Goal: Information Seeking & Learning: Learn about a topic

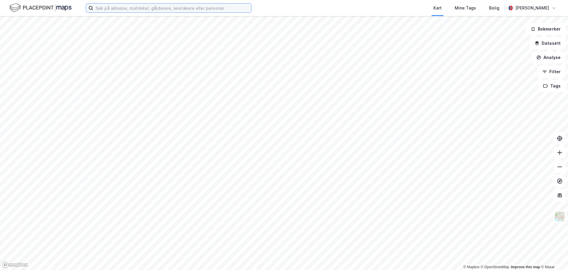
click at [110, 9] on input at bounding box center [172, 8] width 158 height 9
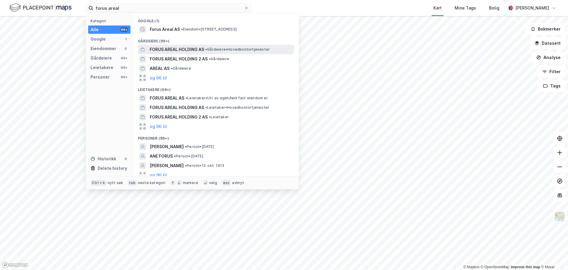
click at [177, 49] on span "FORUS AREAL HOLDING AS" at bounding box center [177, 49] width 54 height 7
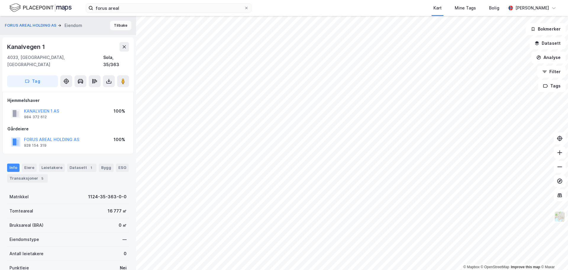
click at [113, 25] on button "Tilbake" at bounding box center [120, 25] width 21 height 9
click at [48, 163] on div "Leietakere 4" at bounding box center [55, 167] width 33 height 8
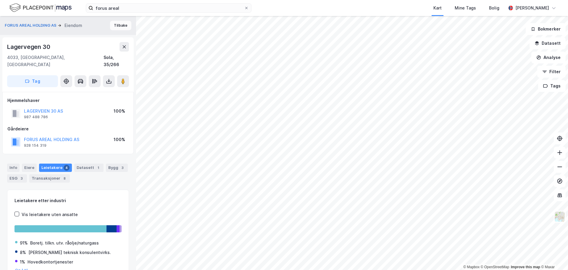
click at [116, 24] on button "Tilbake" at bounding box center [120, 25] width 21 height 9
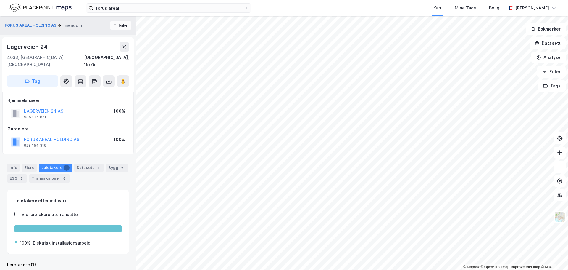
click at [110, 27] on button "Tilbake" at bounding box center [120, 25] width 21 height 9
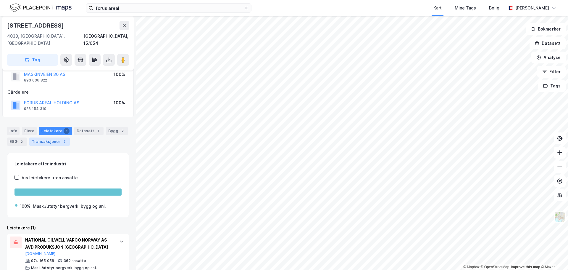
scroll to position [40, 0]
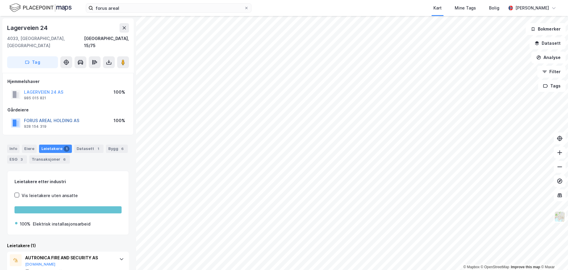
click at [0, 0] on button "FORUS AREAL HOLDING AS" at bounding box center [0, 0] width 0 height 0
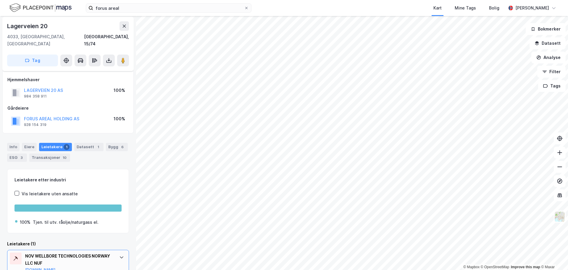
scroll to position [40, 0]
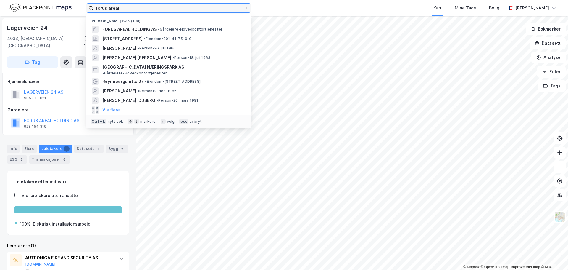
click at [139, 9] on input "forus areal" at bounding box center [168, 8] width 151 height 9
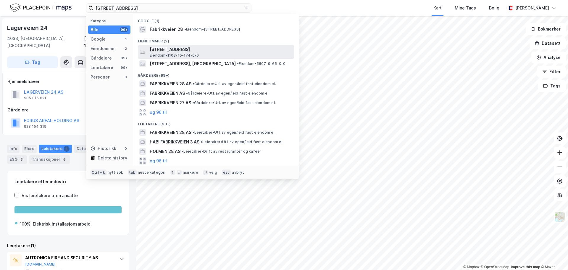
click at [157, 50] on span "[STREET_ADDRESS]" at bounding box center [221, 49] width 142 height 7
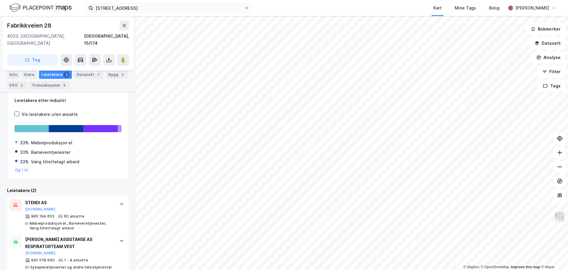
scroll to position [88, 0]
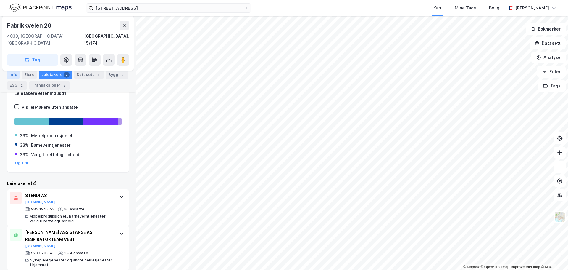
click at [16, 75] on div "Info" at bounding box center [13, 74] width 12 height 8
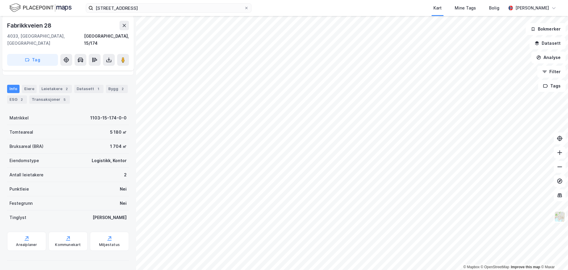
scroll to position [53, 0]
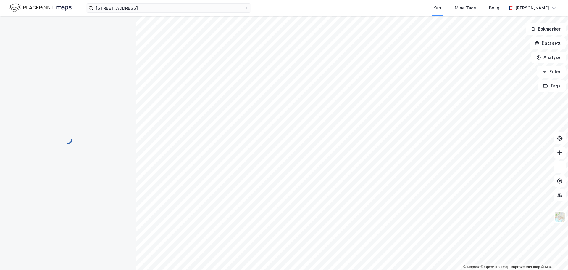
scroll to position [1, 0]
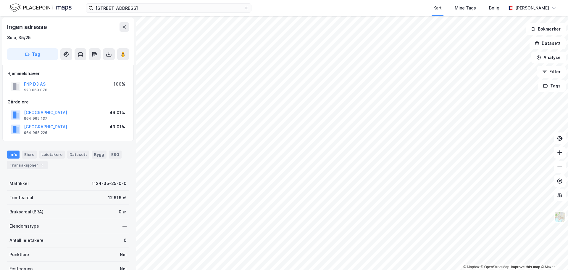
scroll to position [1, 0]
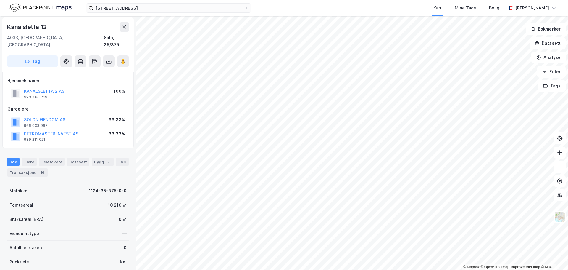
scroll to position [1, 0]
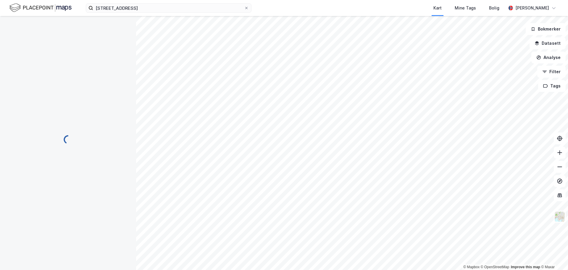
scroll to position [1, 0]
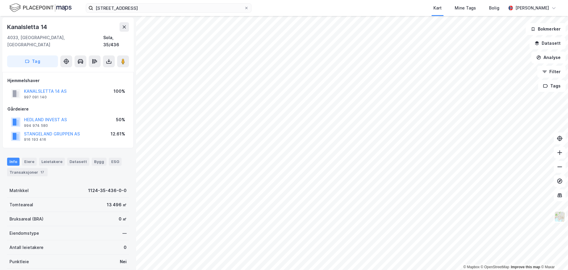
scroll to position [1, 0]
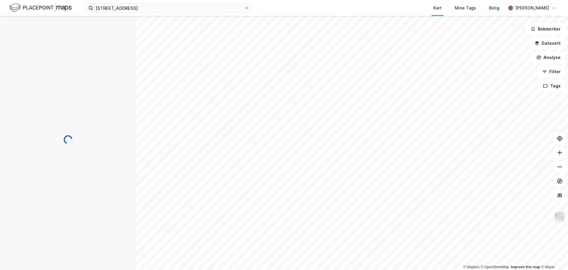
scroll to position [1, 0]
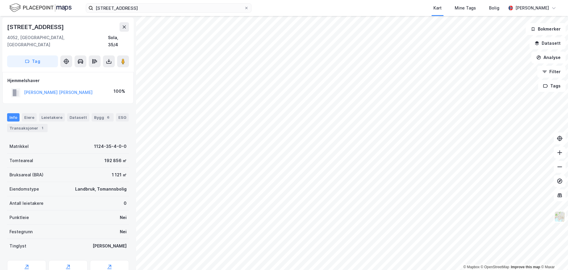
scroll to position [1, 0]
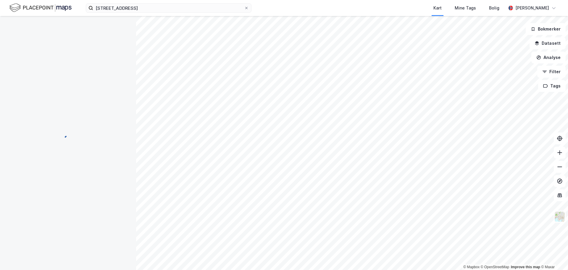
scroll to position [1, 0]
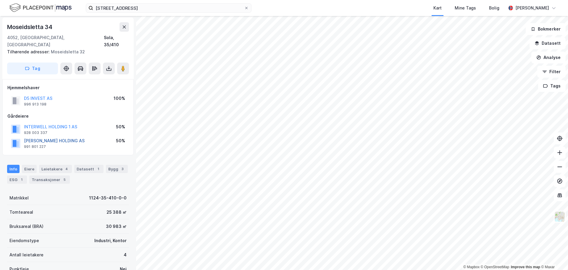
click at [0, 0] on button "[PERSON_NAME] HOLDING AS" at bounding box center [0, 0] width 0 height 0
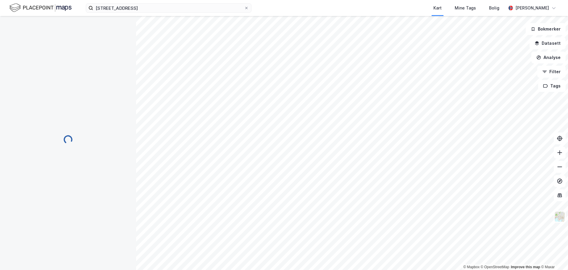
scroll to position [0, 0]
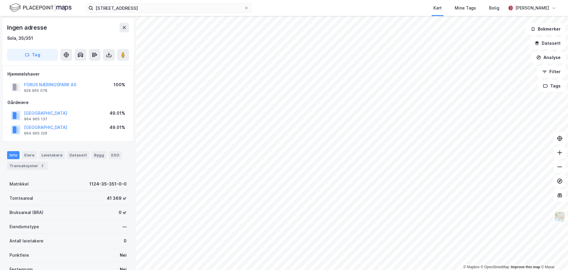
scroll to position [0, 0]
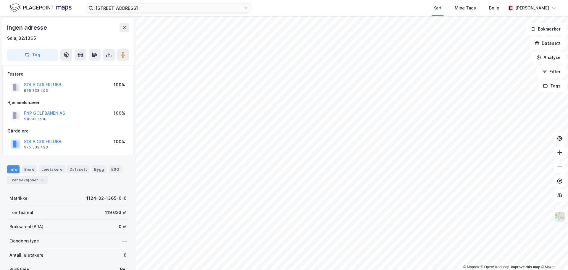
scroll to position [0, 0]
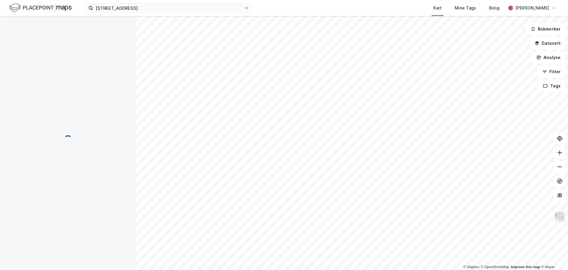
scroll to position [0, 0]
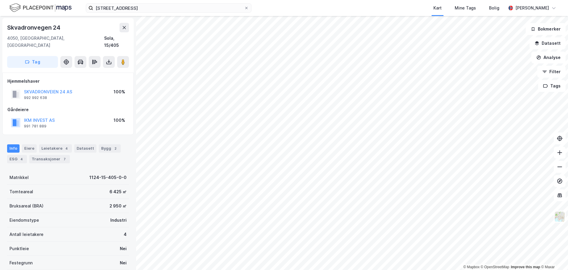
scroll to position [0, 0]
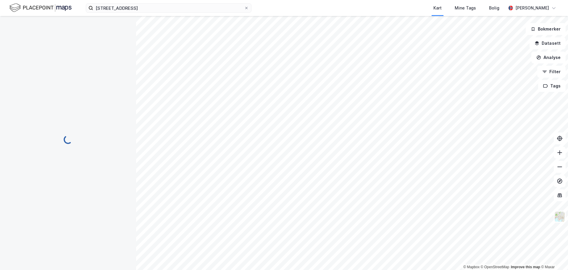
scroll to position [0, 0]
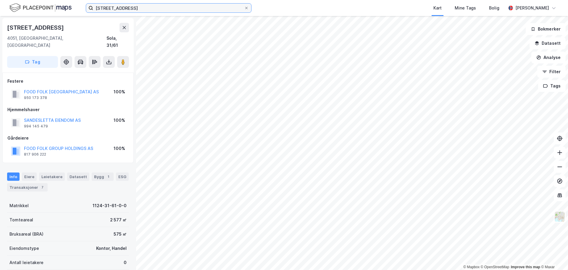
click at [118, 7] on input "[STREET_ADDRESS]" at bounding box center [168, 8] width 151 height 9
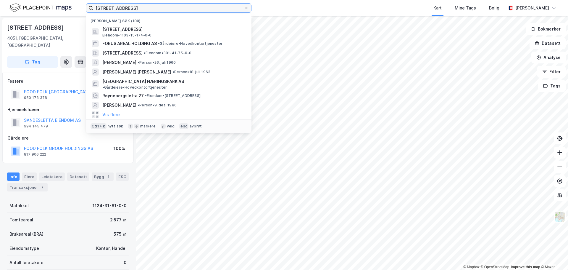
click at [118, 7] on input "[STREET_ADDRESS]" at bounding box center [168, 8] width 151 height 9
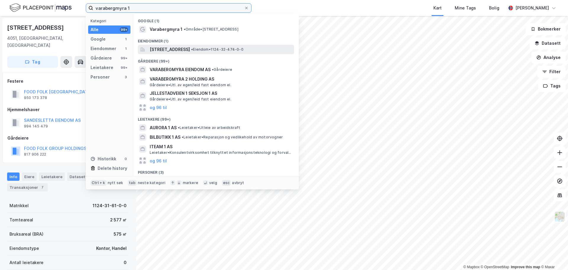
type input "varabergmyra 1"
click at [168, 53] on div "[STREET_ADDRESS] • Eiendom • 1124-32-474-0-0" at bounding box center [216, 49] width 156 height 9
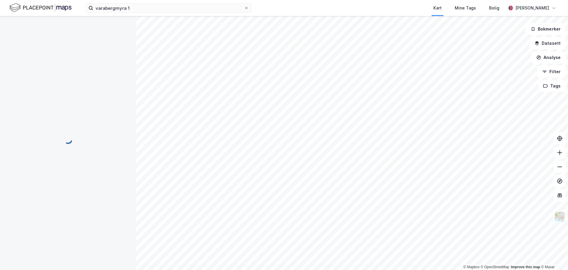
scroll to position [0, 0]
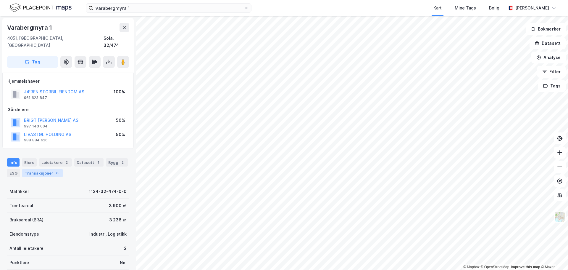
click at [46, 169] on div "Transaksjoner 6" at bounding box center [42, 173] width 41 height 8
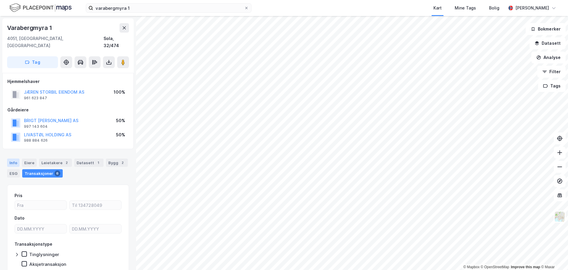
click at [13, 158] on div "Info" at bounding box center [13, 162] width 12 height 8
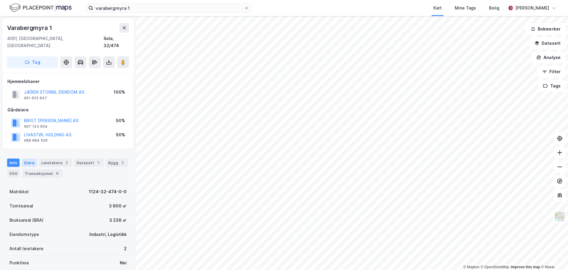
click at [24, 158] on div "Eiere" at bounding box center [29, 162] width 15 height 8
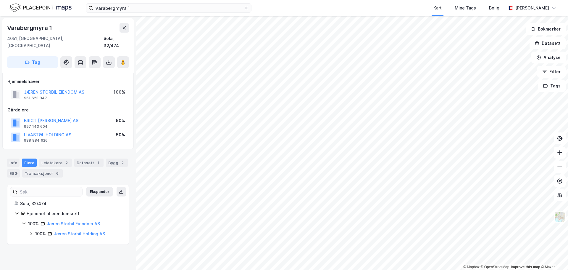
click at [73, 220] on div "Jæren Storbil Eiendom AS" at bounding box center [73, 223] width 53 height 7
click at [74, 221] on link "Jæren Storbil Eiendom AS" at bounding box center [73, 223] width 53 height 5
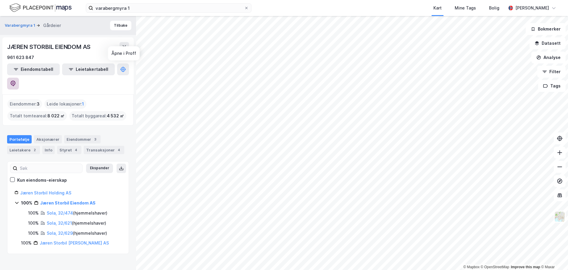
click at [19, 78] on button at bounding box center [13, 84] width 12 height 12
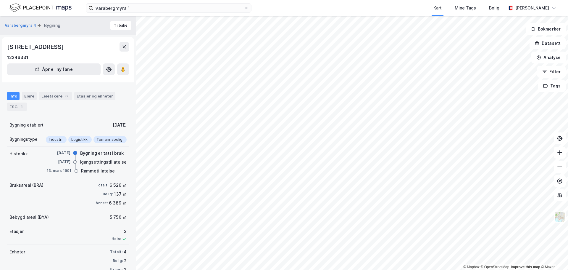
scroll to position [1, 0]
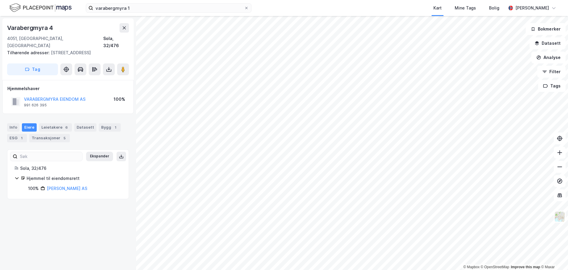
click at [58, 96] on div "VARABERGMYRA EIENDOM AS" at bounding box center [55, 99] width 62 height 7
click at [0, 0] on button "VARABERGMYRA EIENDOM AS" at bounding box center [0, 0] width 0 height 0
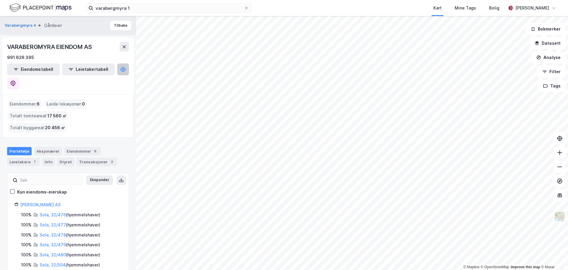
click at [121, 67] on icon at bounding box center [123, 69] width 5 height 5
click at [16, 81] on icon at bounding box center [13, 84] width 6 height 6
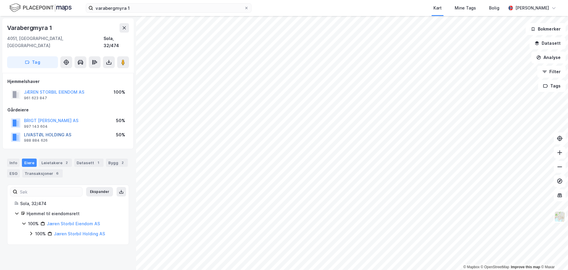
click at [0, 0] on button "LIVASTØL HOLDING AS" at bounding box center [0, 0] width 0 height 0
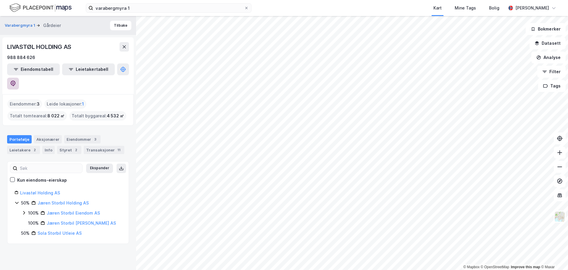
click at [19, 78] on button at bounding box center [13, 84] width 12 height 12
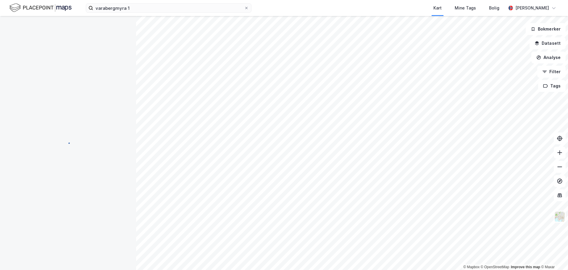
scroll to position [1, 0]
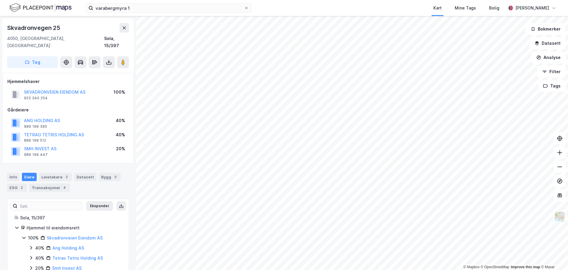
scroll to position [1, 0]
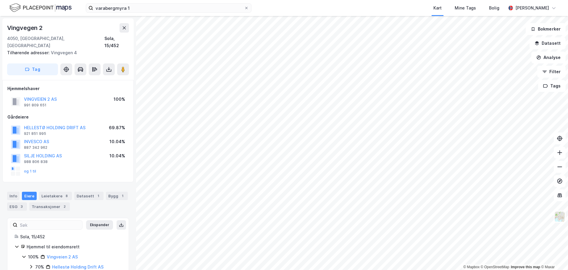
scroll to position [1, 0]
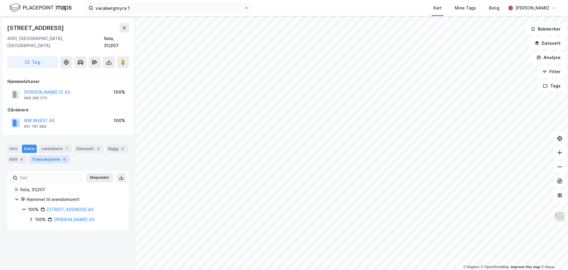
click at [52, 155] on div "Transaksjoner 6" at bounding box center [49, 159] width 41 height 8
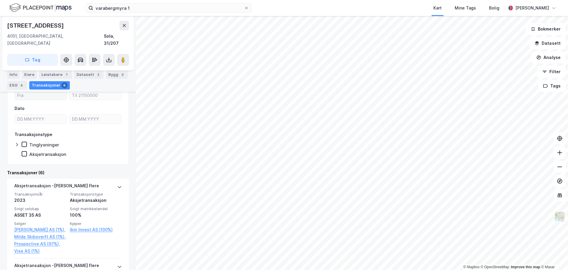
scroll to position [148, 0]
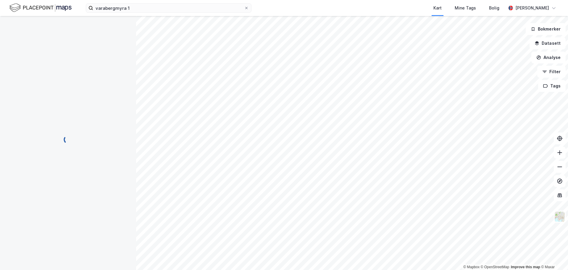
scroll to position [12, 0]
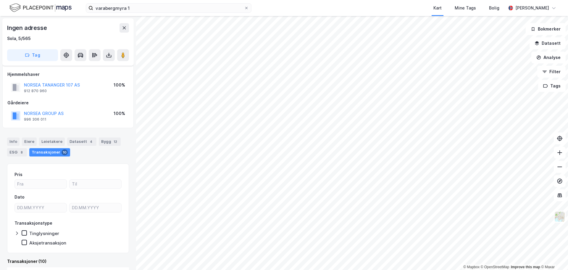
scroll to position [4, 0]
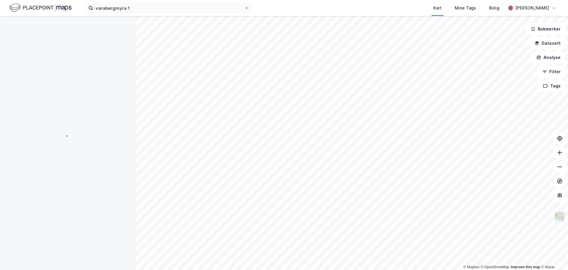
scroll to position [4, 0]
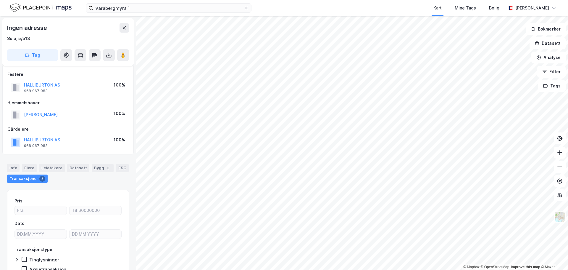
scroll to position [4, 0]
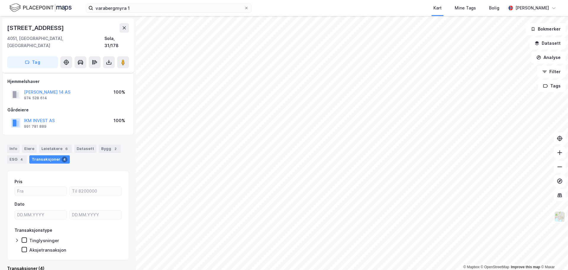
scroll to position [4, 0]
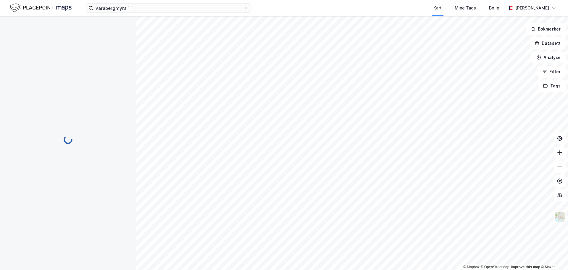
scroll to position [4, 0]
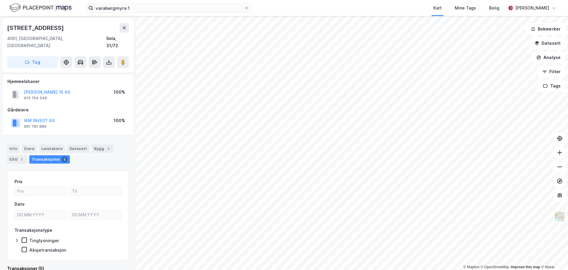
scroll to position [4, 0]
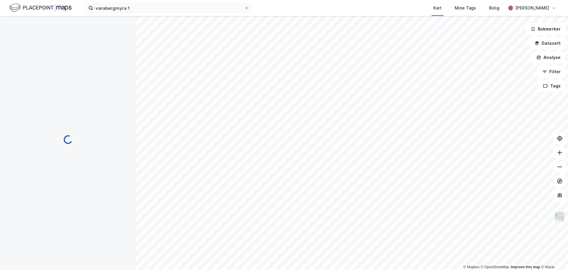
scroll to position [4, 0]
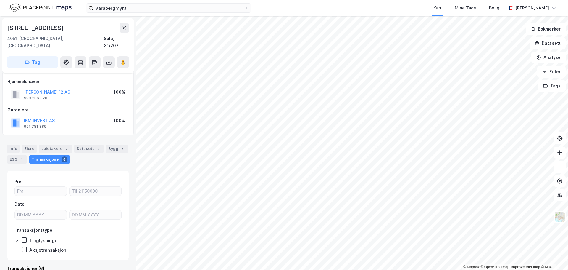
scroll to position [4, 0]
